Goal: Information Seeking & Learning: Check status

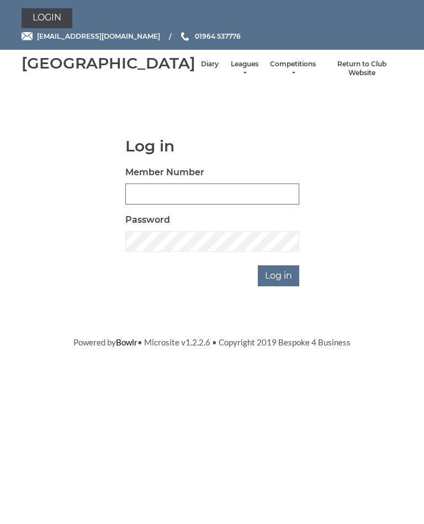
type input "1100"
click at [280, 286] on input "Log in" at bounding box center [278, 275] width 41 height 21
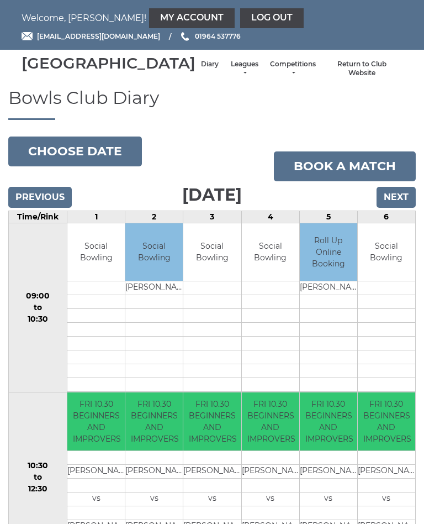
click at [224, 66] on li "Leagues Club leagues - Winter 2025-6 Club leagues - Summer 2025 Club leagues - …" at bounding box center [244, 68] width 40 height 29
click at [230, 78] on link "Leagues" at bounding box center [244, 69] width 29 height 18
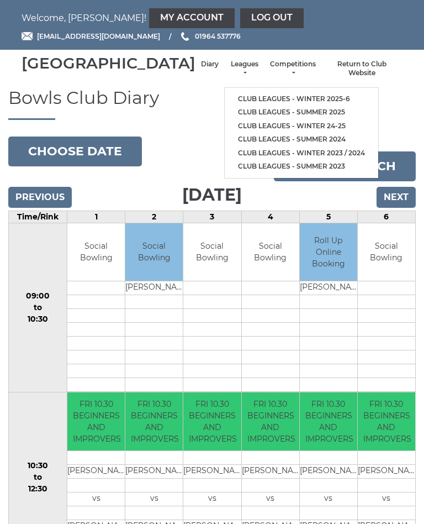
click at [273, 101] on link "Club leagues - Winter 2025-6" at bounding box center [302, 99] width 154 height 14
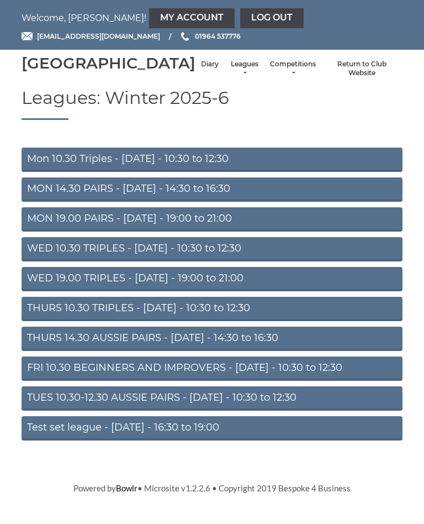
click at [217, 381] on link "FRI 10.30 BEGINNERS AND IMPROVERS - Friday - 10:30 to 12:30" at bounding box center [212, 368] width 381 height 24
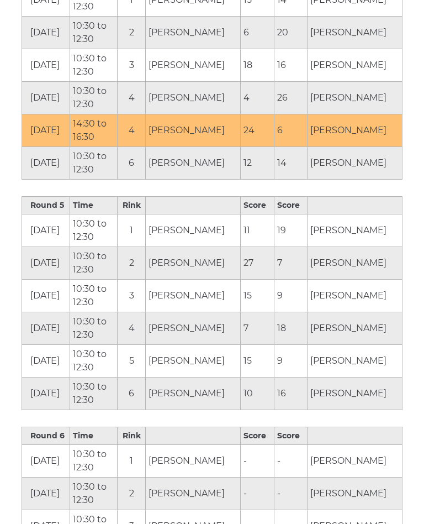
scroll to position [1346, 0]
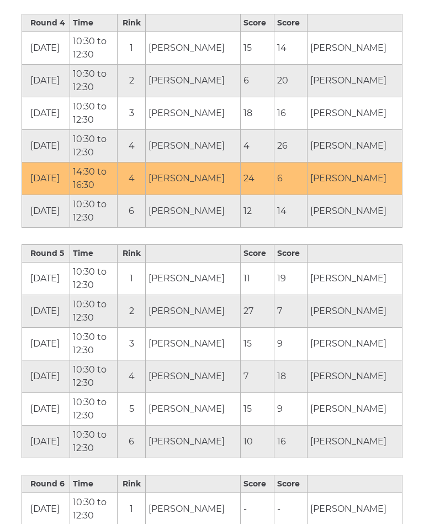
scroll to position [1297, 0]
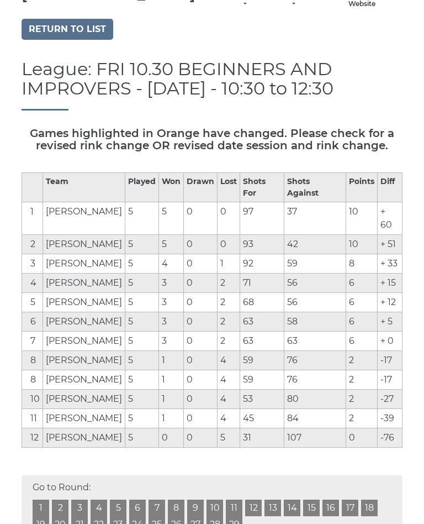
scroll to position [70, 0]
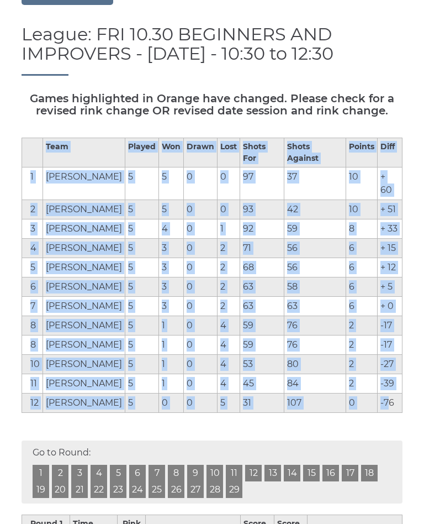
scroll to position [104, 0]
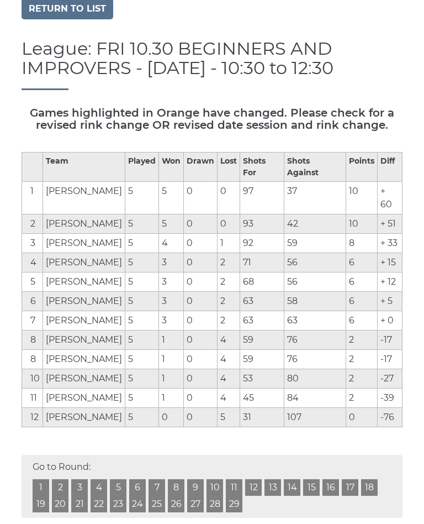
scroll to position [0, 0]
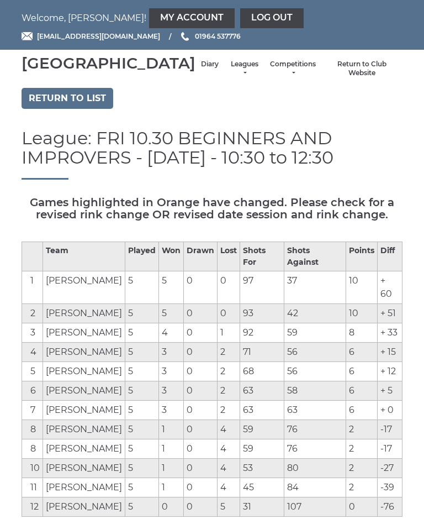
click at [240, 19] on link "Log out" at bounding box center [272, 18] width 64 height 20
